Goal: Task Accomplishment & Management: Manage account settings

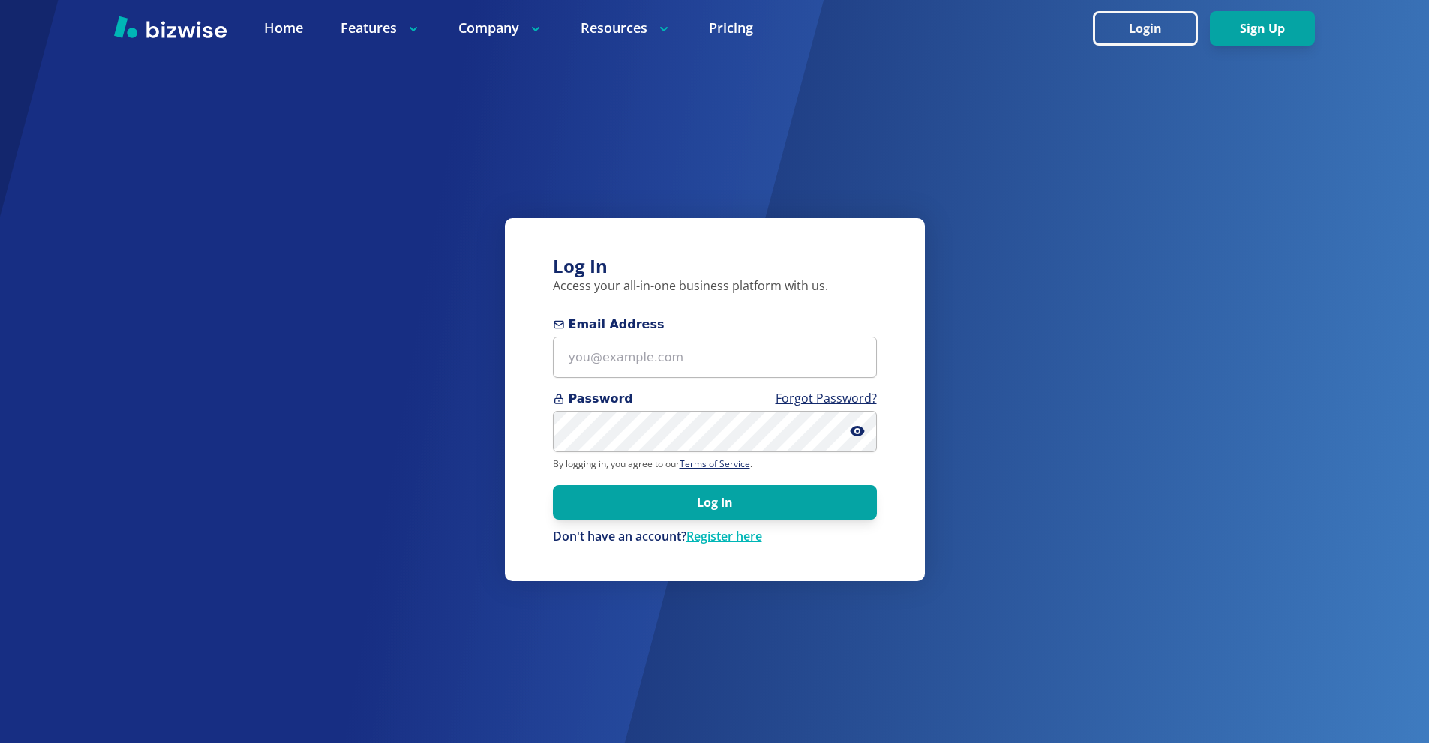
drag, startPoint x: 651, startPoint y: 392, endPoint x: 665, endPoint y: 357, distance: 37.1
click at [652, 389] on form "Email Address Password Forgot Password? By logging in, you agree to our Terms o…" at bounding box center [715, 431] width 324 height 230
click at [665, 357] on input "Email Address" at bounding box center [715, 357] width 324 height 41
paste input "[EMAIL_ADDRESS][DOMAIN_NAME]"
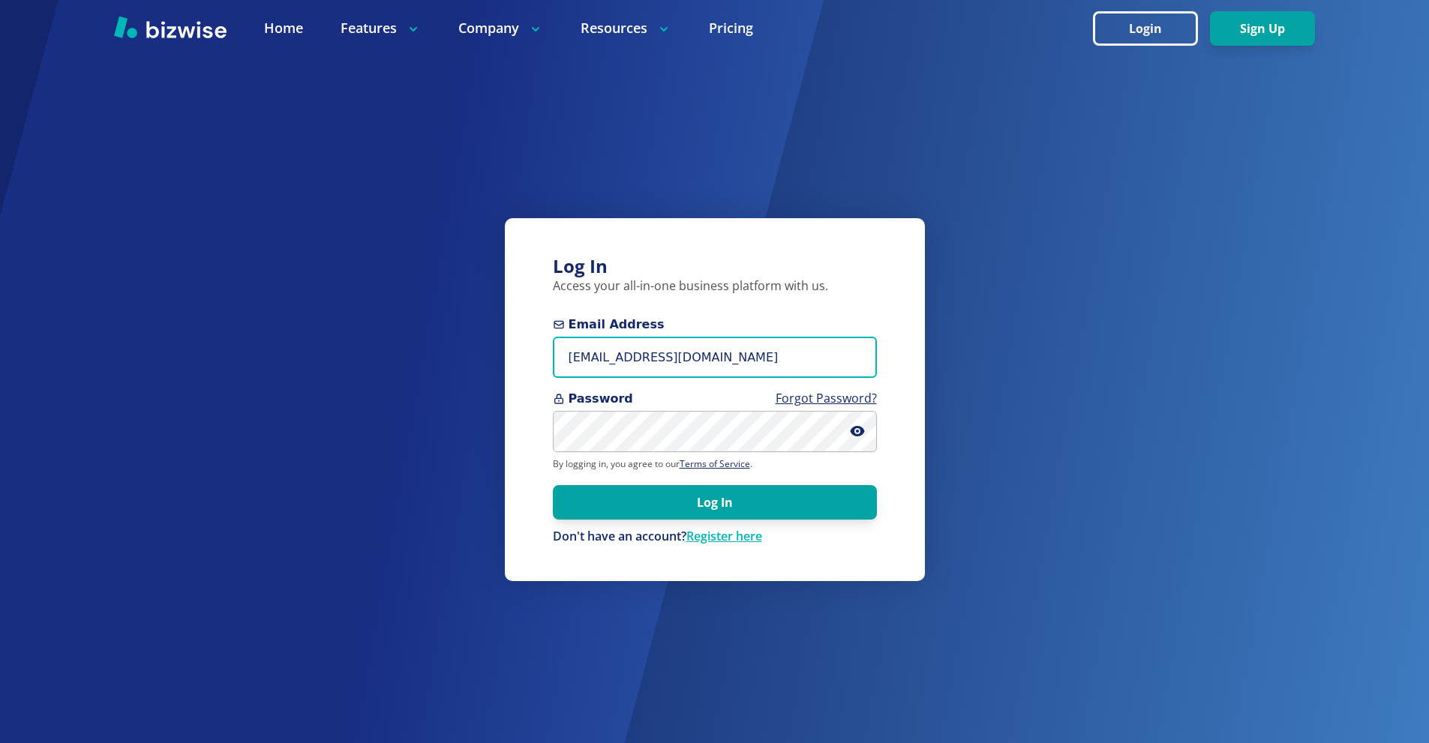
type input "[EMAIL_ADDRESS][DOMAIN_NAME]"
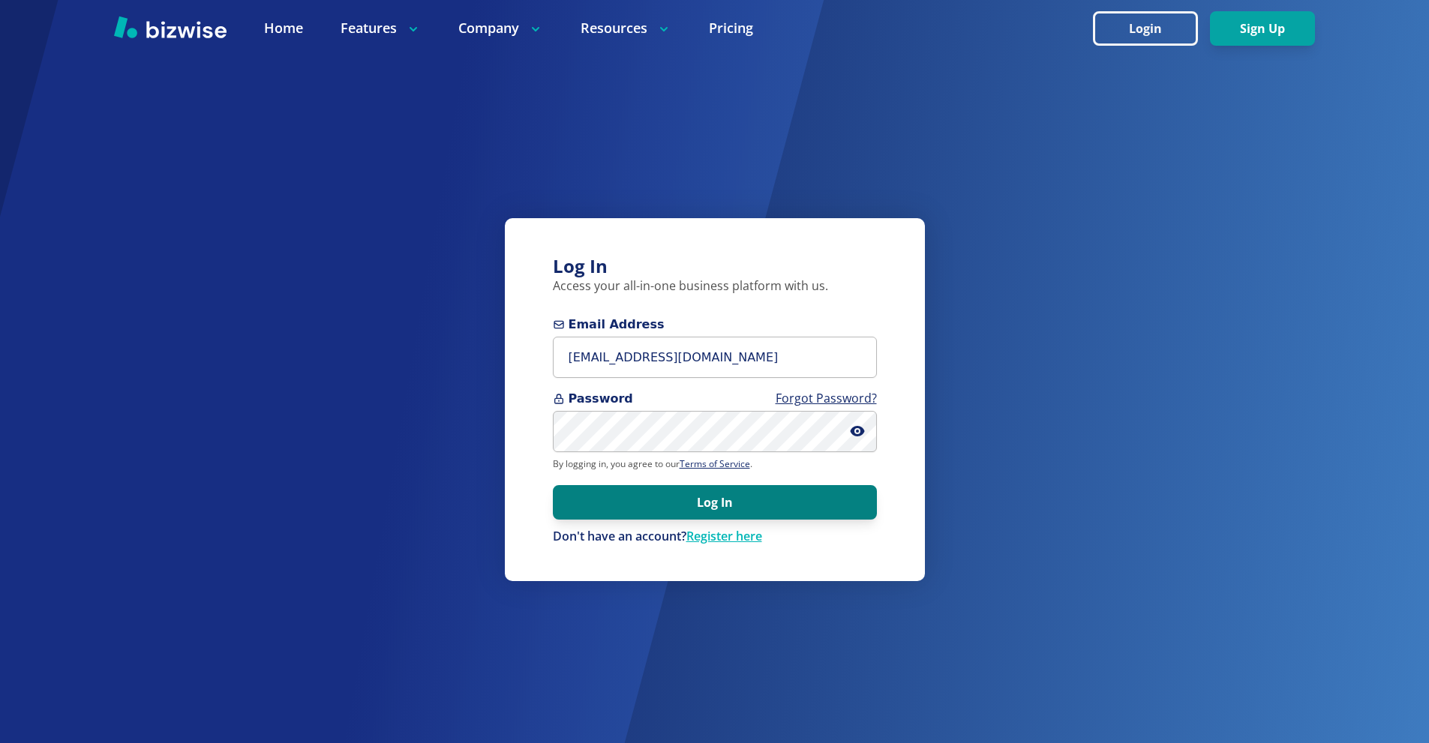
click at [725, 497] on button "Log In" at bounding box center [715, 502] width 324 height 35
